Goal: Transaction & Acquisition: Purchase product/service

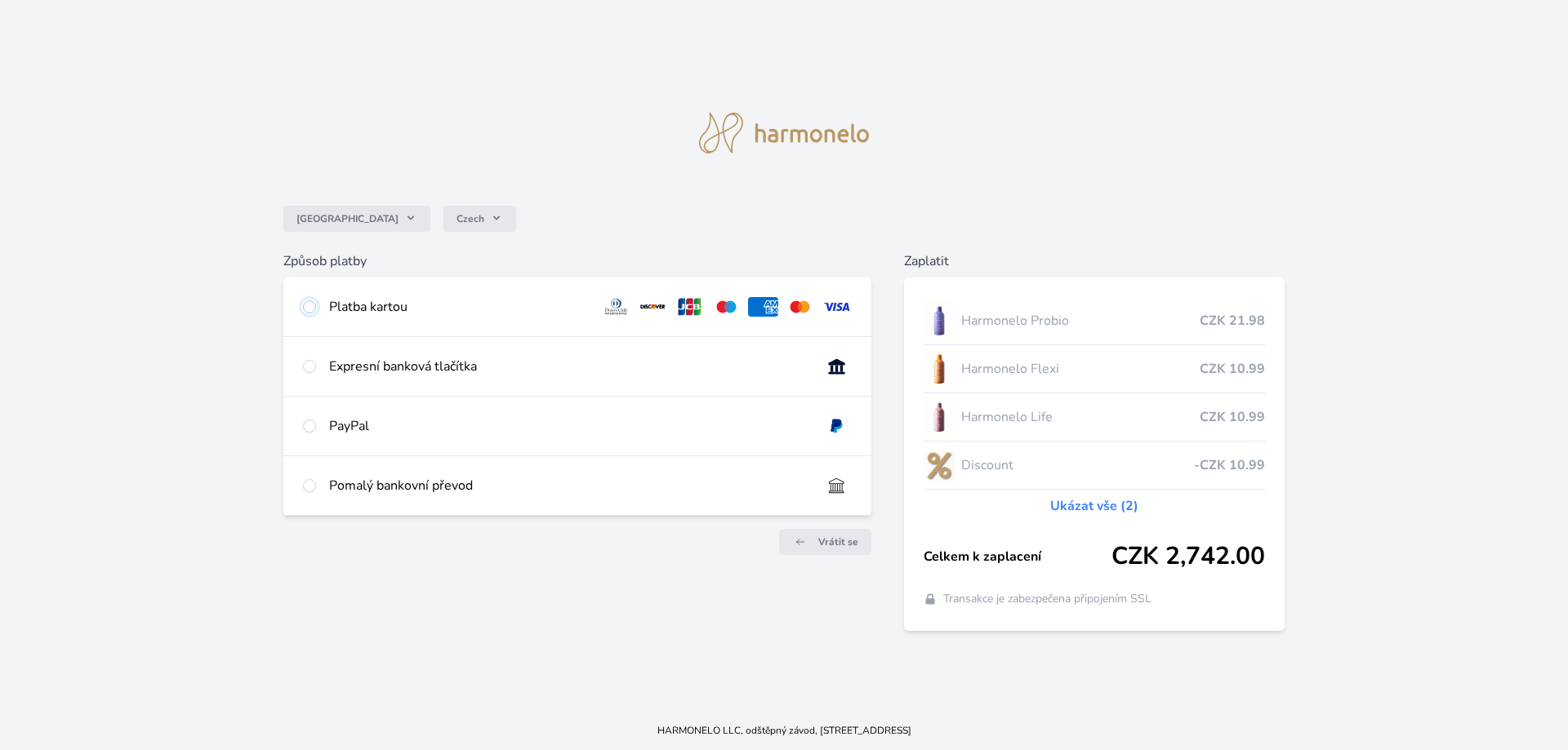
click at [312, 302] on input "radio" at bounding box center [309, 307] width 13 height 13
radio input "true"
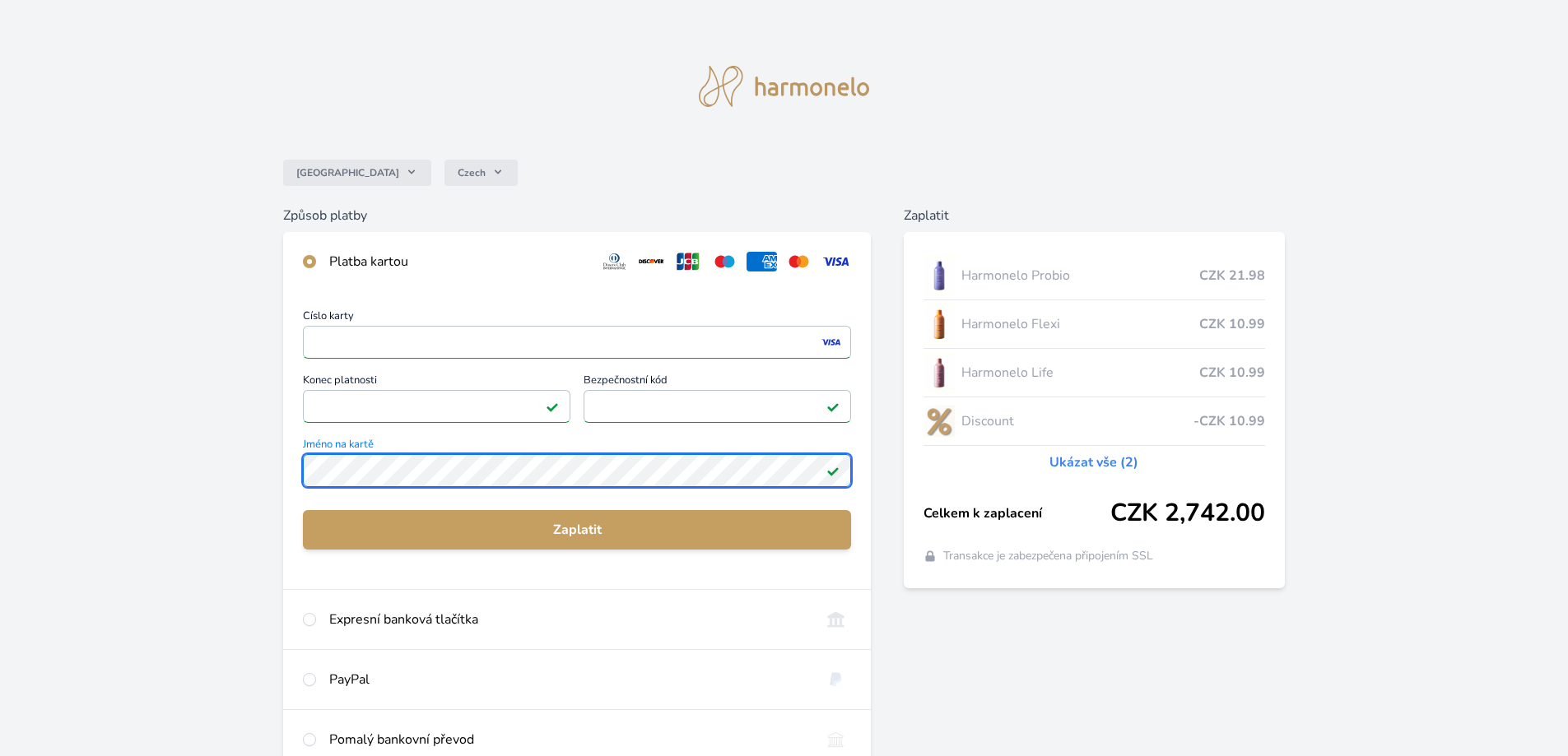
click at [300, 457] on div "Číslo karty <p>Your browser does not support iframes.</p> Konec platnosti <p>Yo…" at bounding box center [577, 440] width 588 height 298
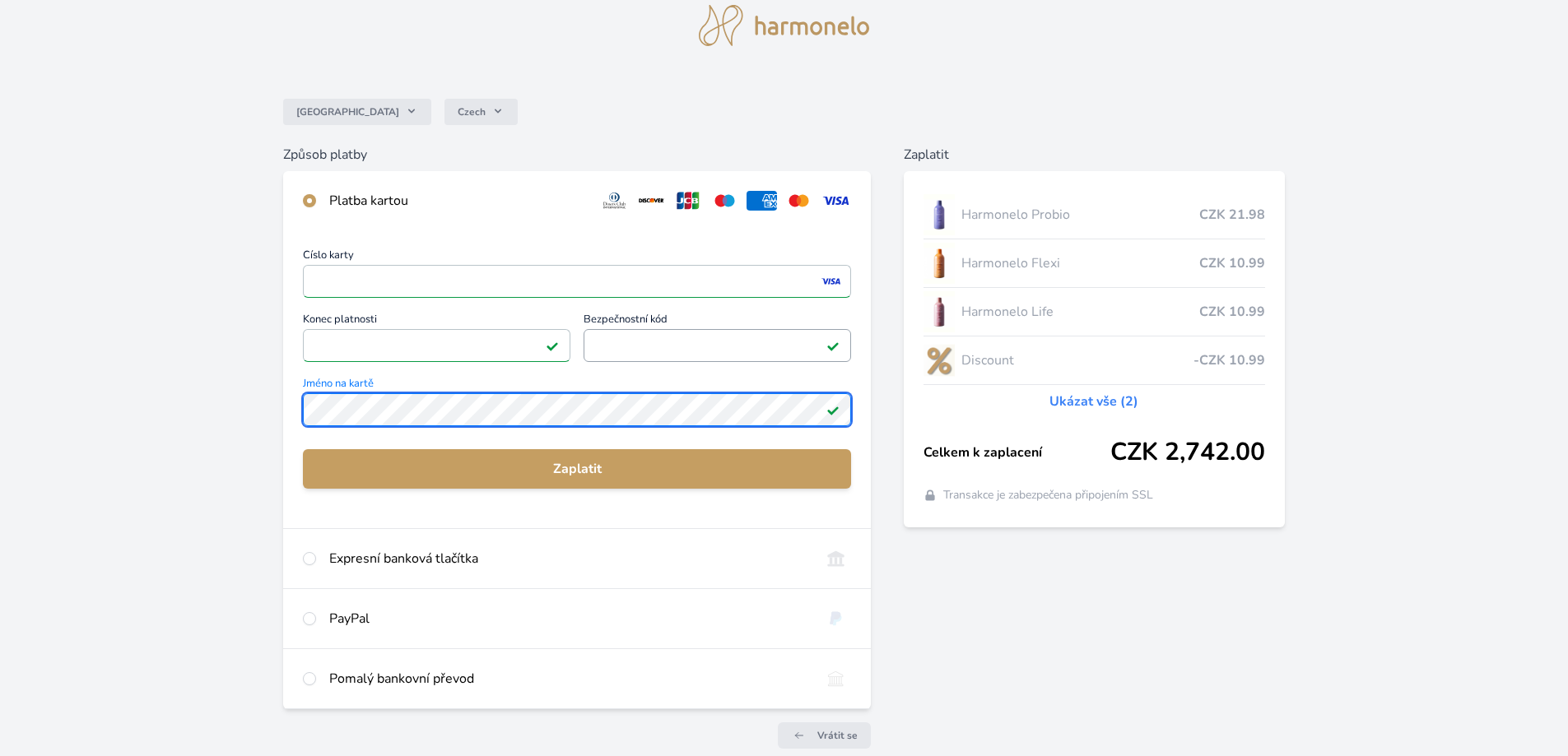
scroll to position [139, 0]
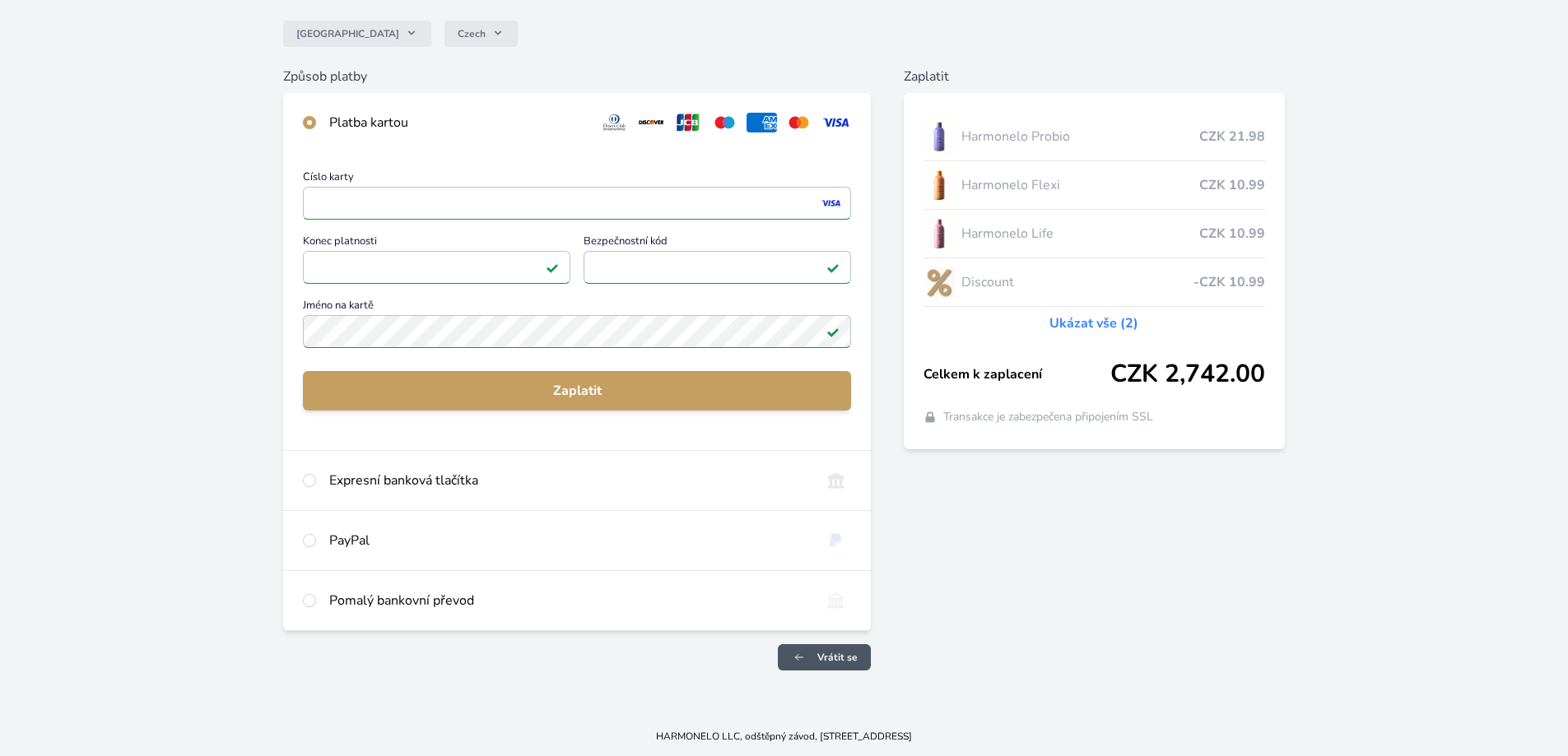
click at [821, 655] on span "Vrátit se" at bounding box center [838, 657] width 41 height 13
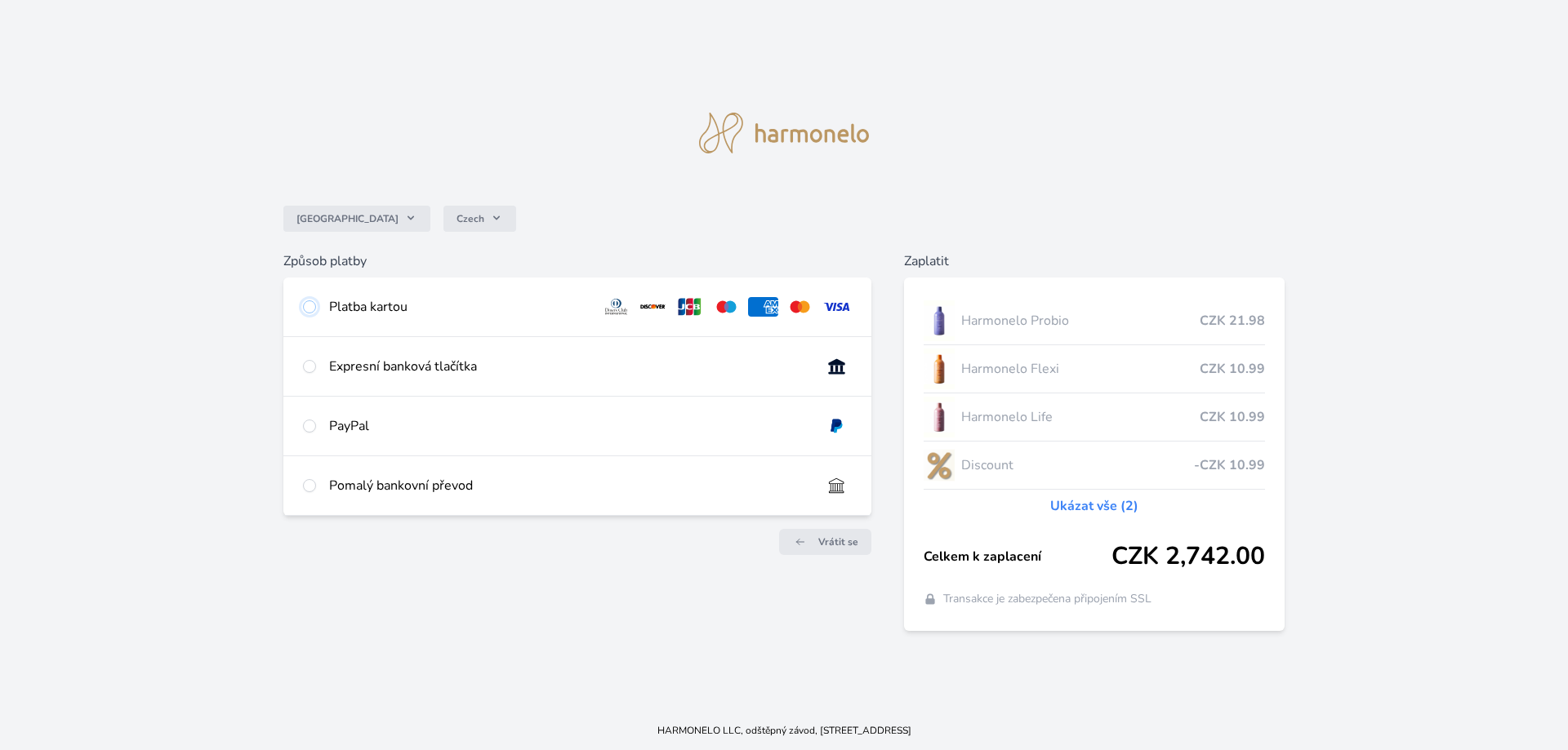
click at [309, 304] on input "radio" at bounding box center [309, 307] width 13 height 13
radio input "true"
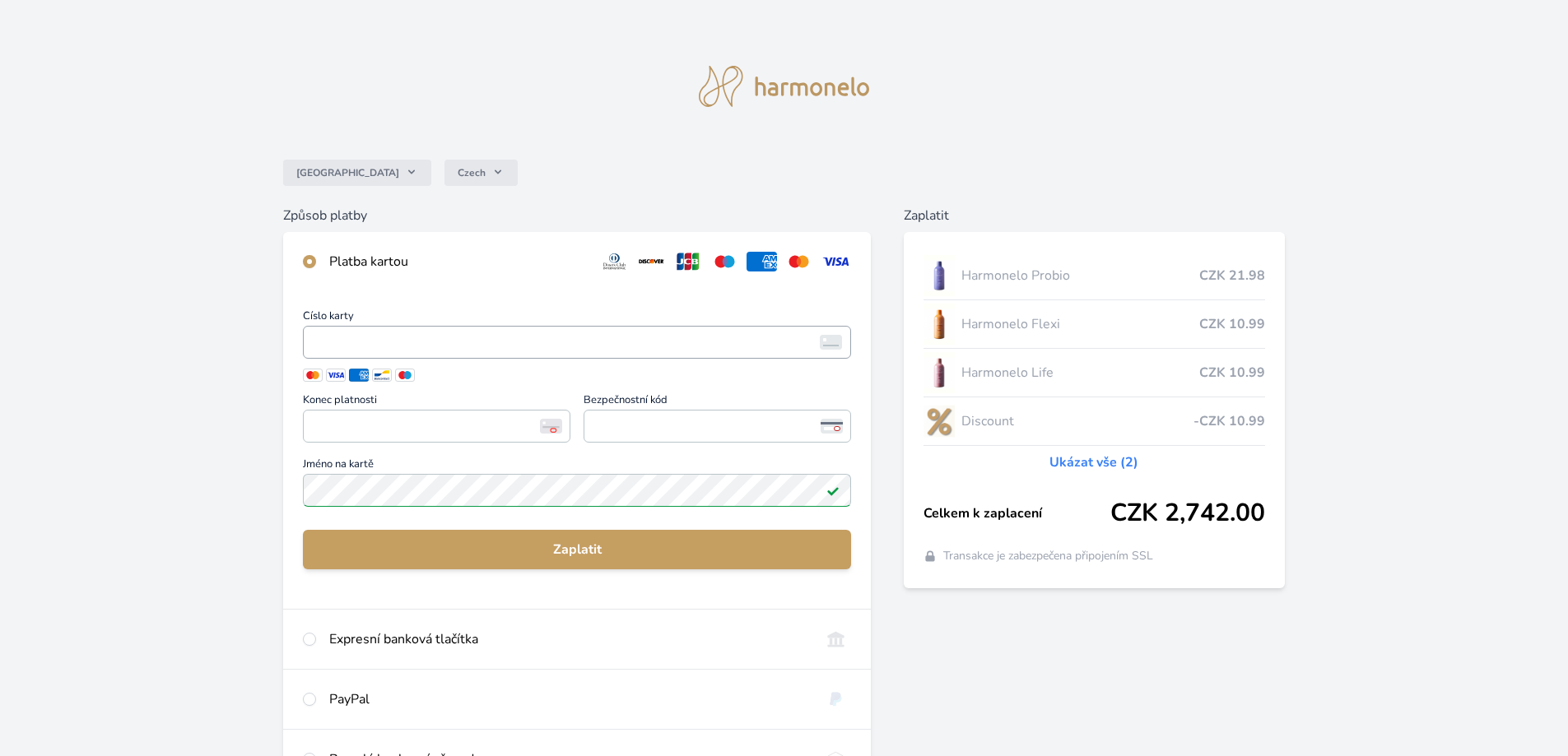
click at [369, 355] on span "<p>Your browser does not support iframes.</p>" at bounding box center [577, 343] width 548 height 33
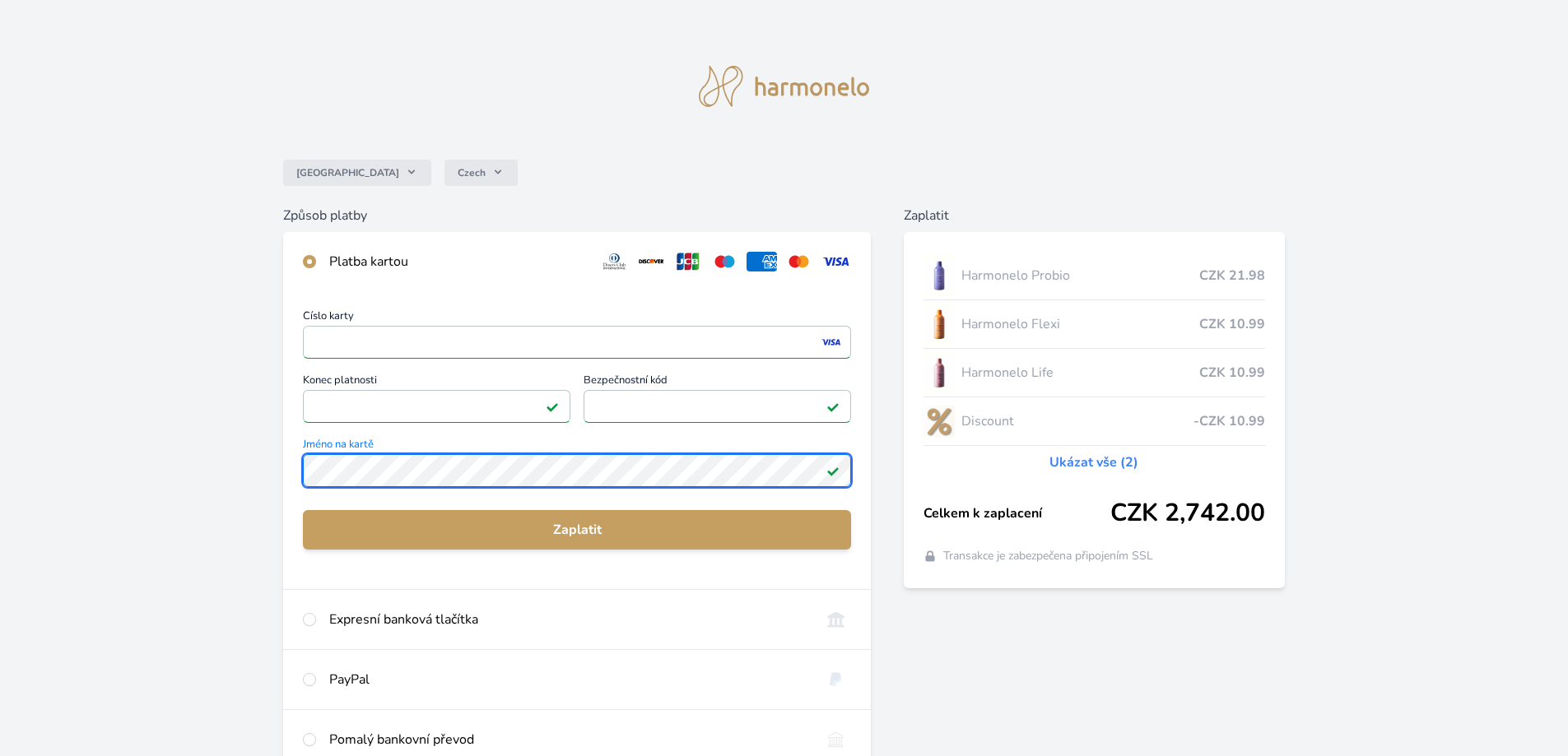
click at [274, 477] on div "Česko Czech Způsob platby Platba kartou Číslo karty <p>Your browser does not su…" at bounding box center [784, 428] width 1568 height 856
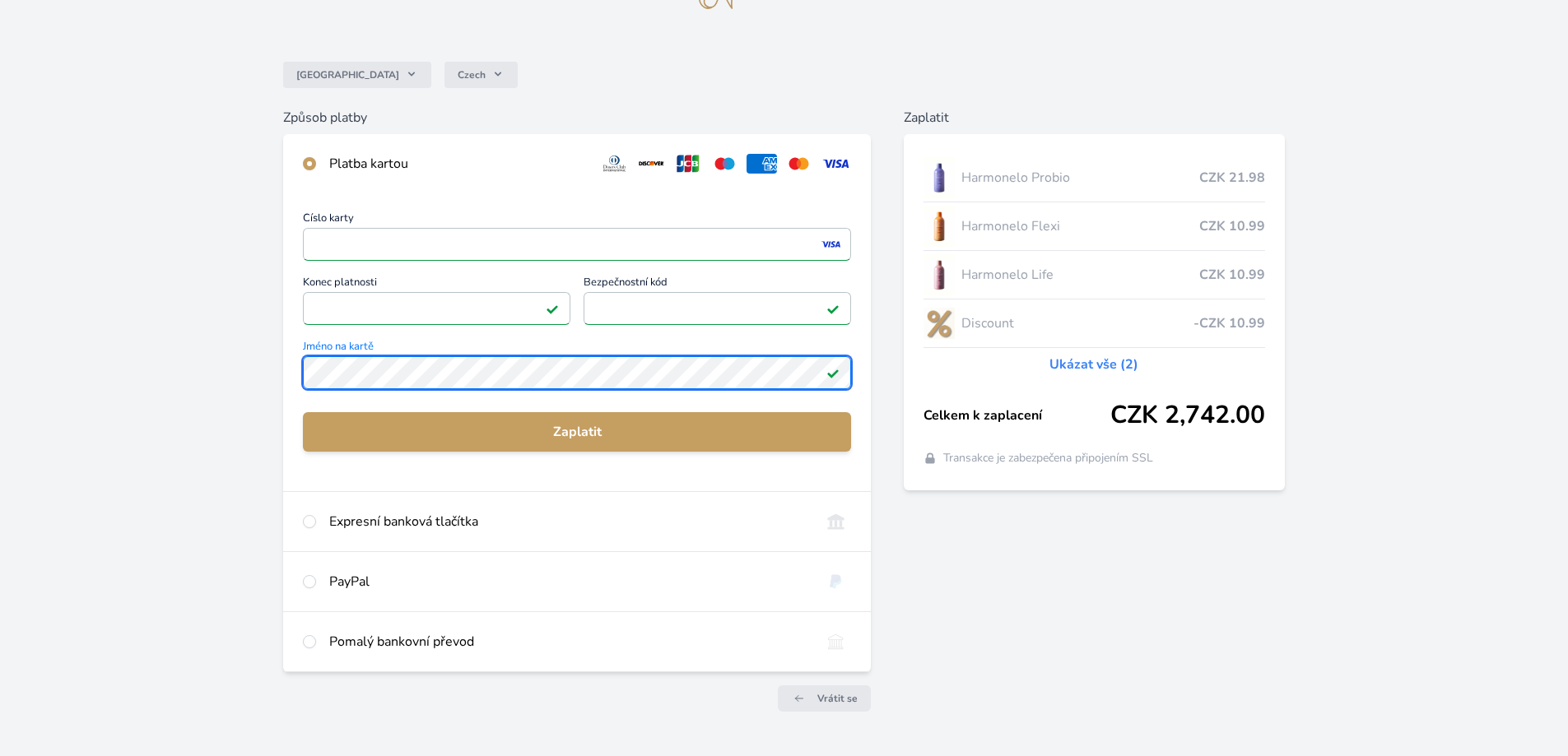
scroll to position [139, 0]
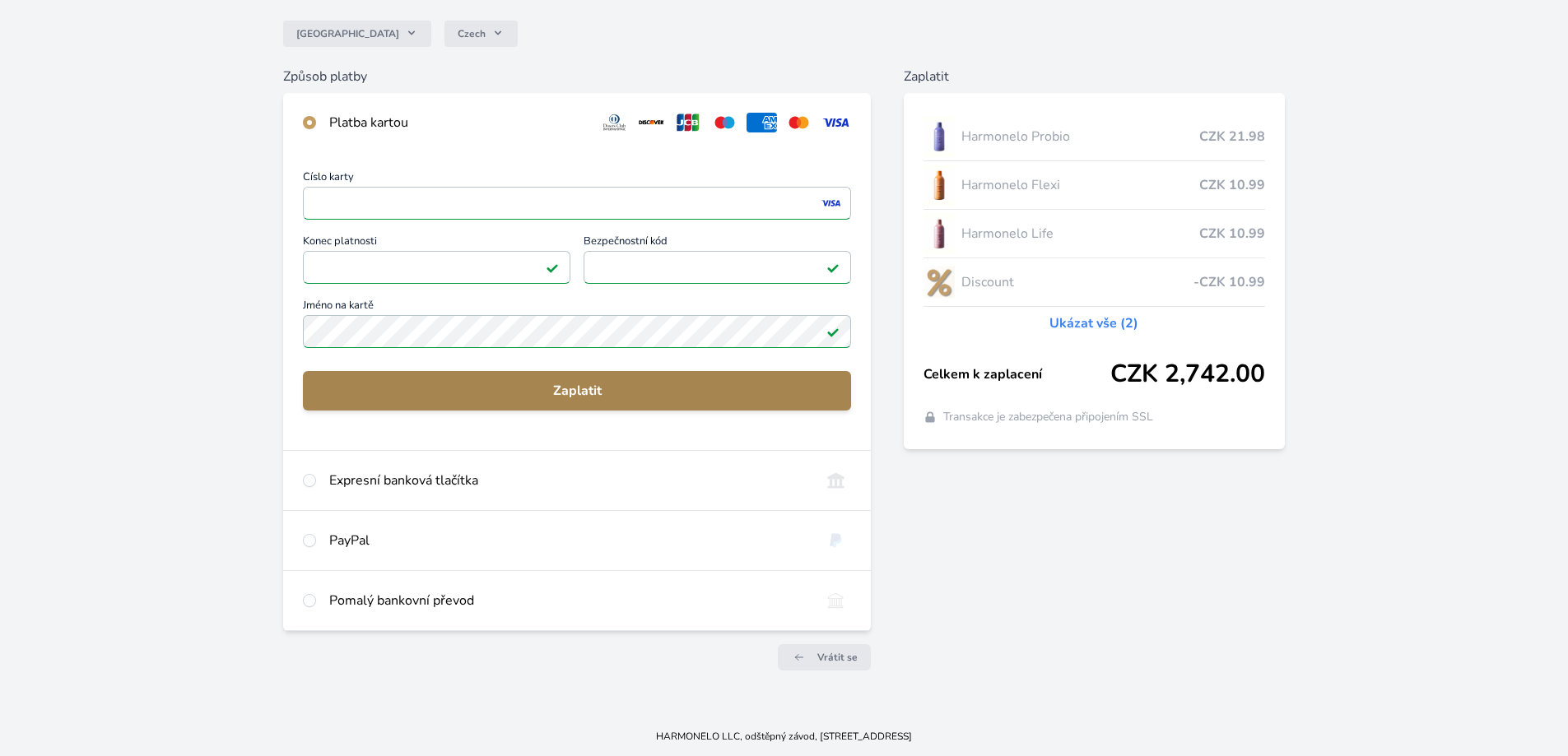
click at [599, 386] on span "Zaplatit" at bounding box center [577, 390] width 521 height 19
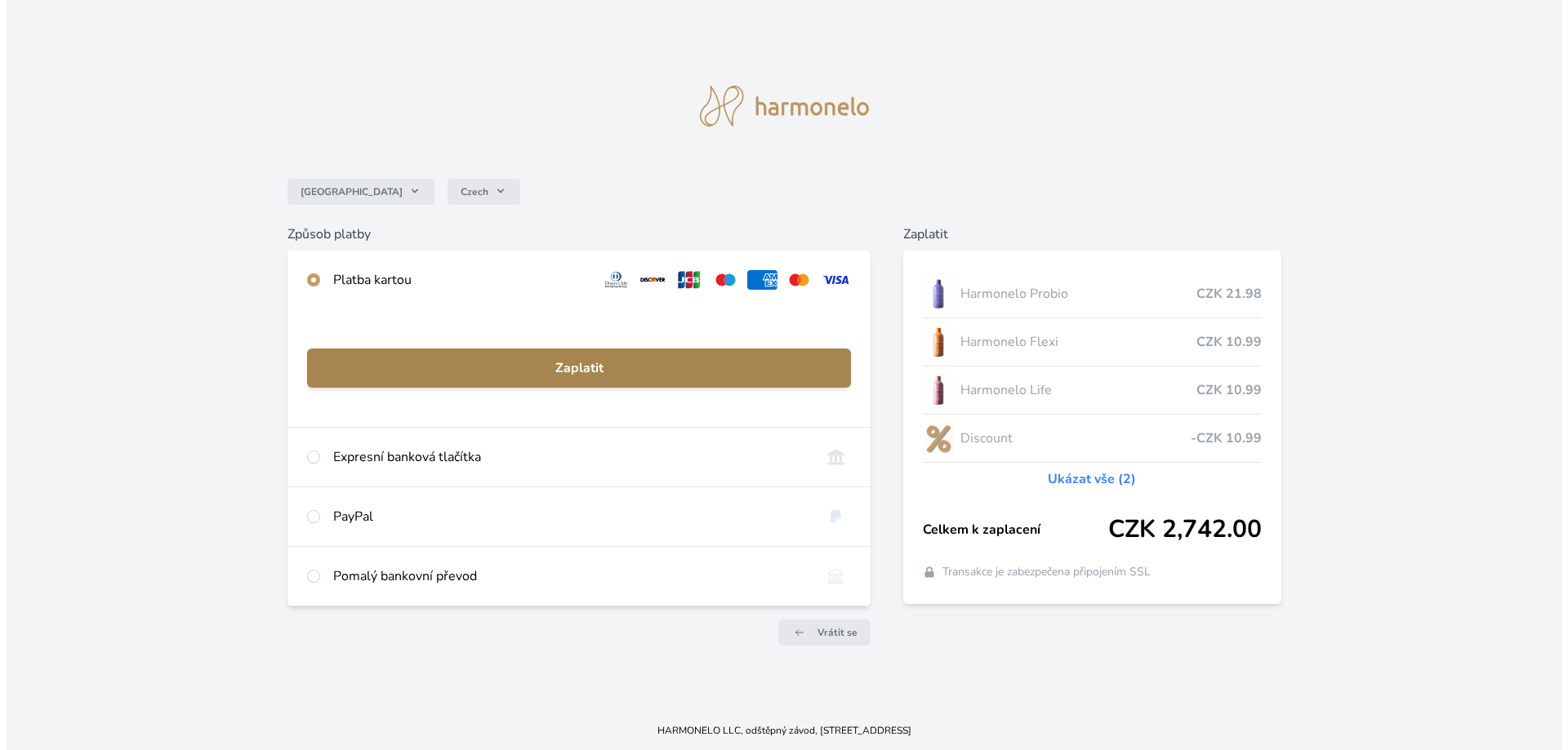
scroll to position [0, 0]
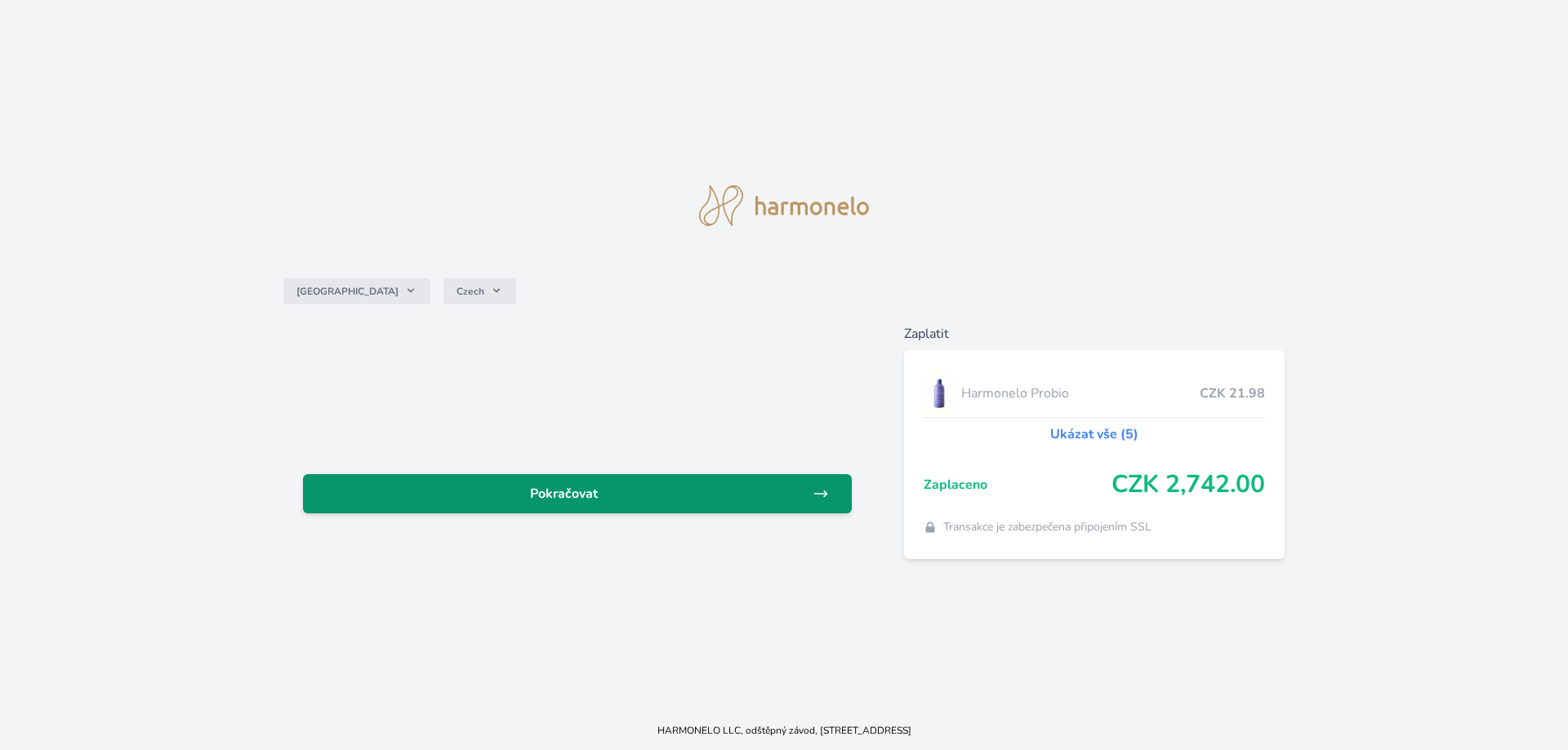
click at [550, 495] on span "Pokračovat" at bounding box center [564, 493] width 496 height 19
